Goal: Check status: Check status

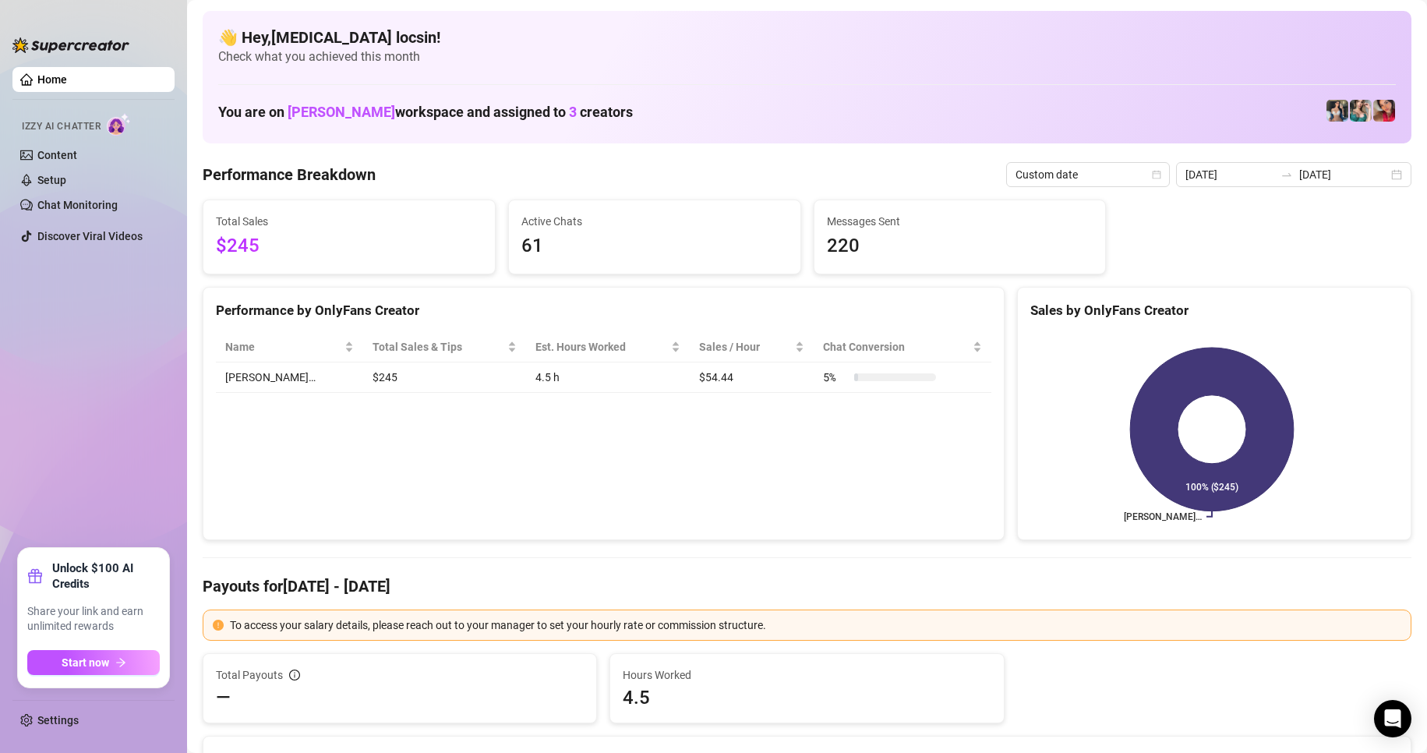
scroll to position [130, 0]
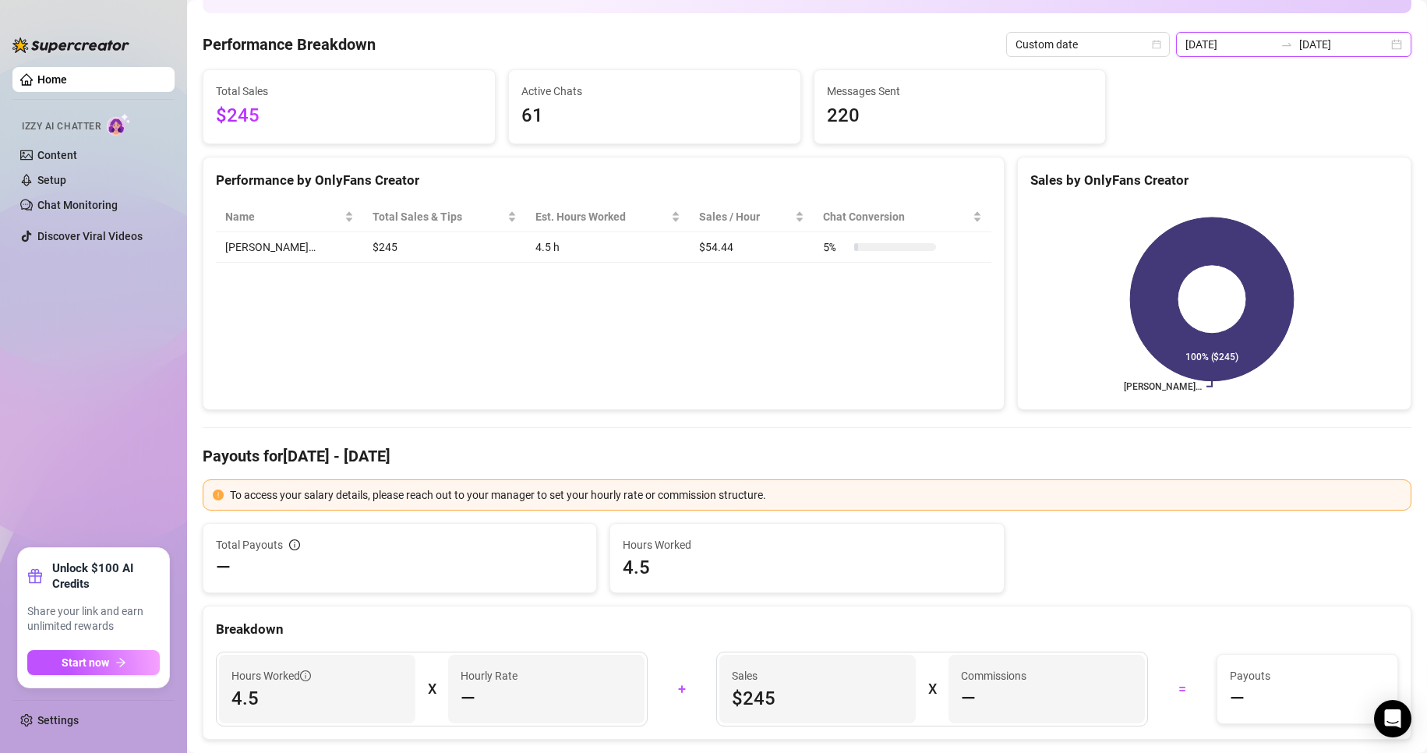
click at [1234, 36] on input "[DATE]" at bounding box center [1229, 44] width 89 height 17
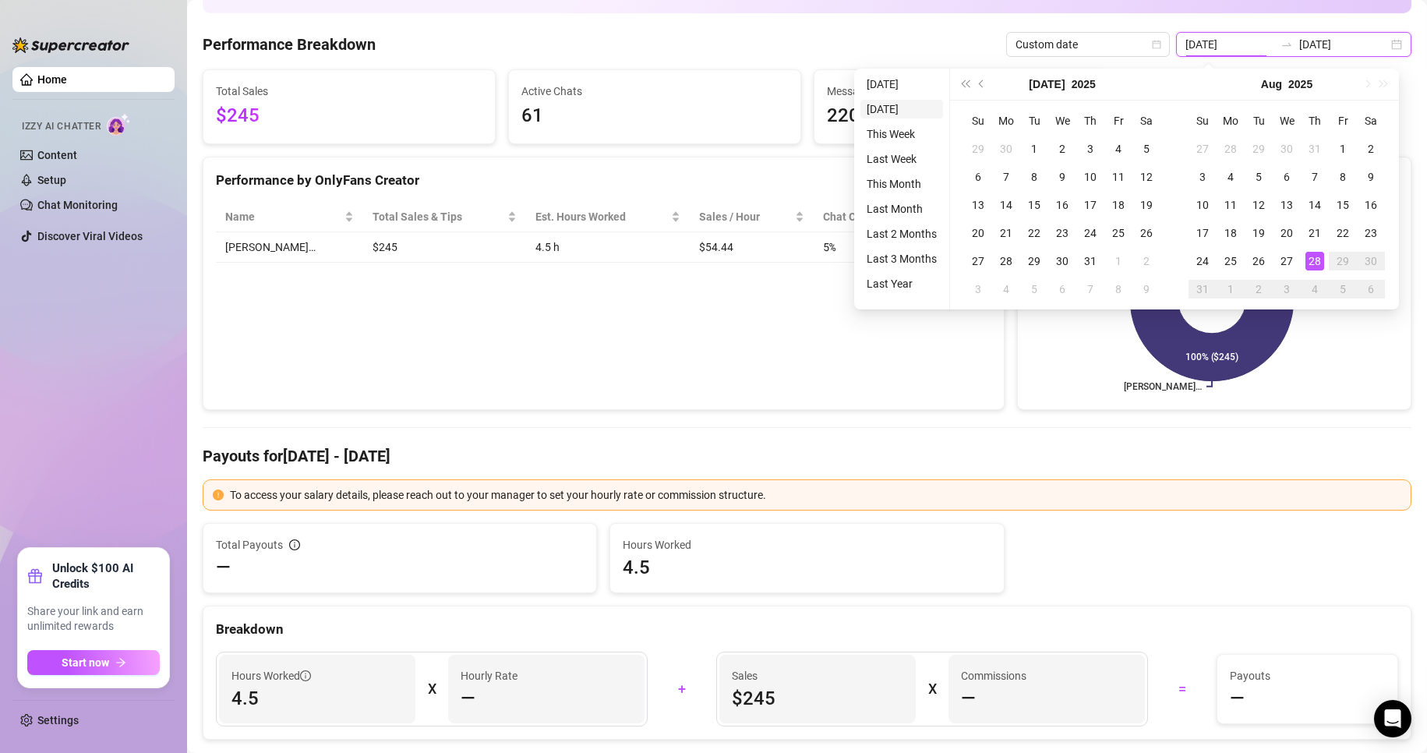
type input "2025-08-27"
type input "[DATE]"
click at [884, 91] on li "[DATE]" at bounding box center [901, 84] width 83 height 19
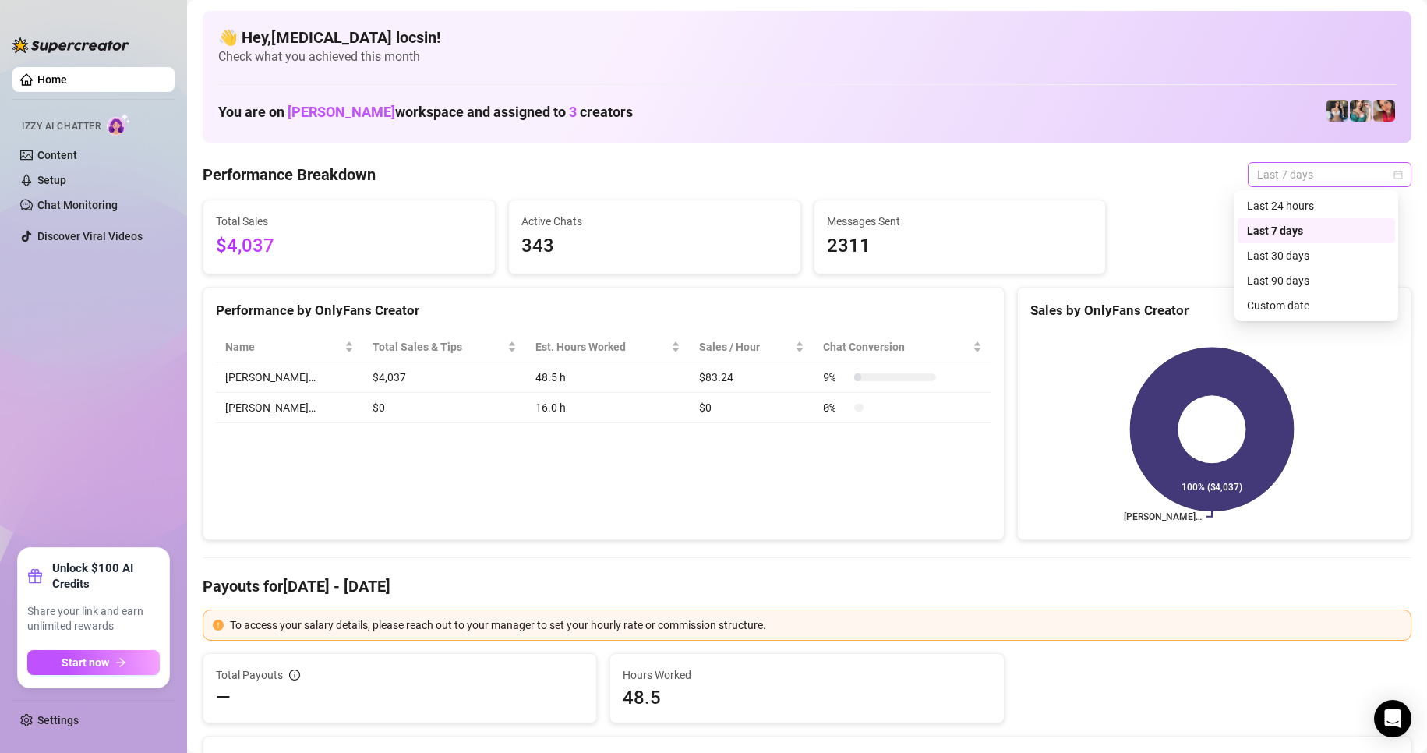
click at [1304, 177] on span "Last 7 days" at bounding box center [1329, 174] width 145 height 23
click at [1324, 302] on div "Custom date" at bounding box center [1316, 305] width 139 height 17
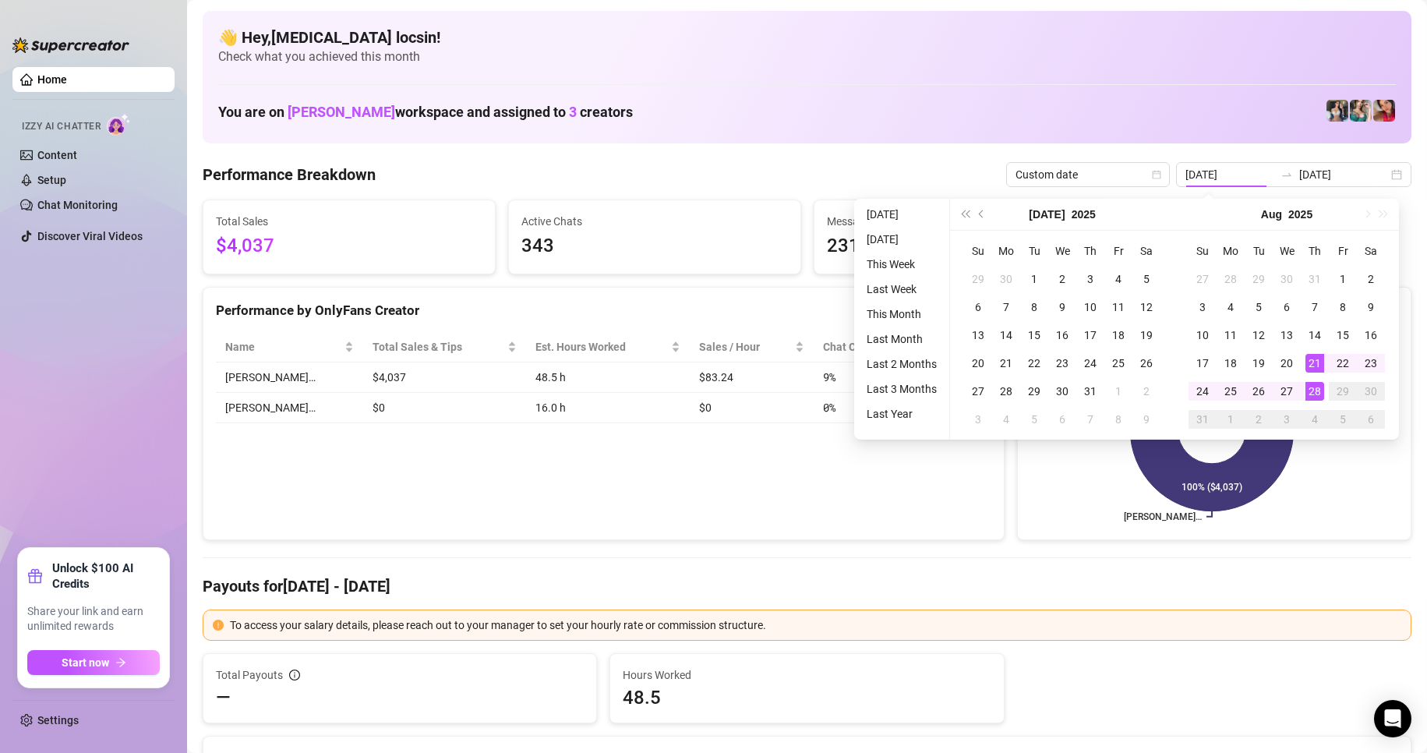
click at [898, 224] on ul "[DATE] [DATE] This Week Last Week This Month Last Month Last 2 Months Last 3 Mo…" at bounding box center [902, 319] width 96 height 241
type input "[DATE]"
click at [898, 205] on li "[DATE]" at bounding box center [901, 214] width 83 height 19
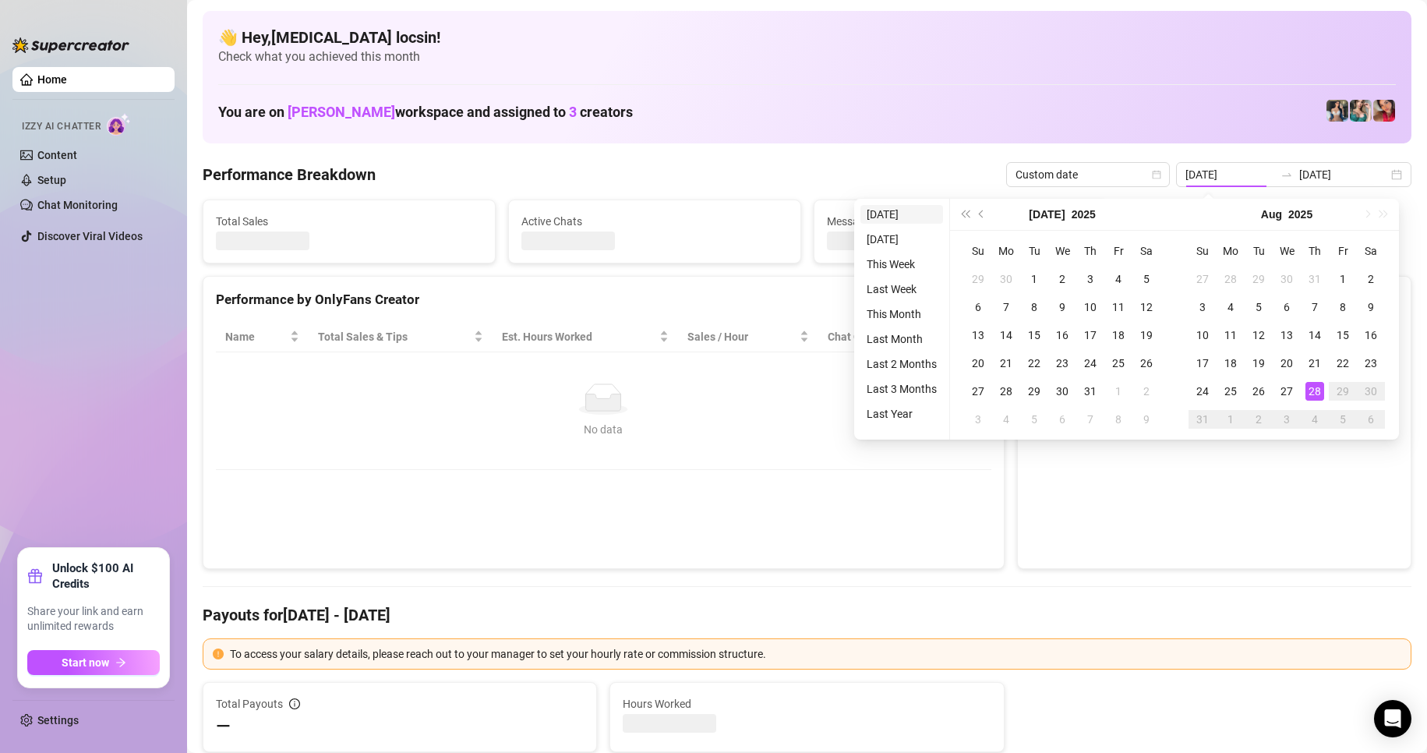
type input "[DATE]"
